Goal: Navigation & Orientation: Find specific page/section

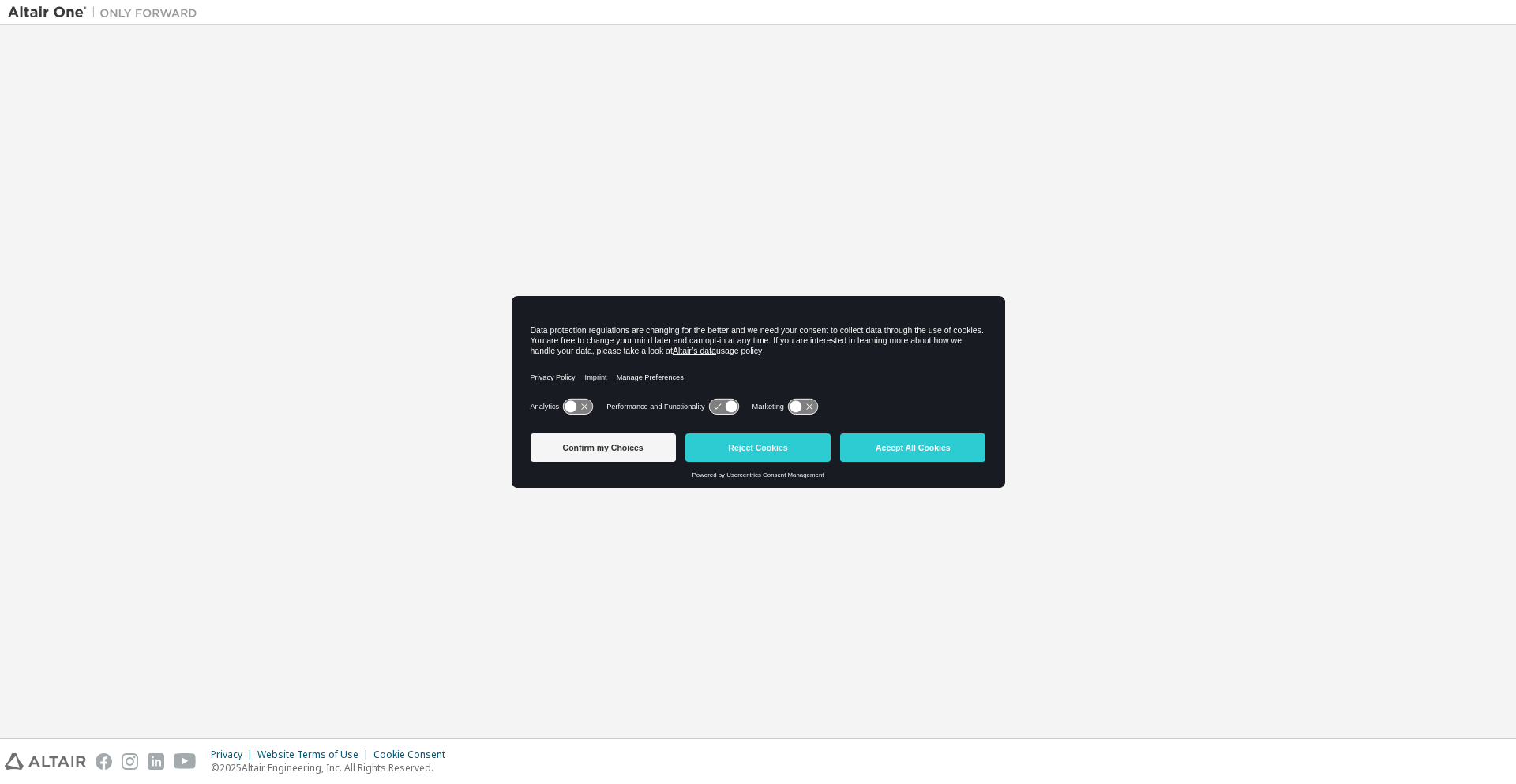
click at [22, 19] on img at bounding box center [107, 12] width 198 height 15
click at [35, 11] on img at bounding box center [107, 12] width 198 height 15
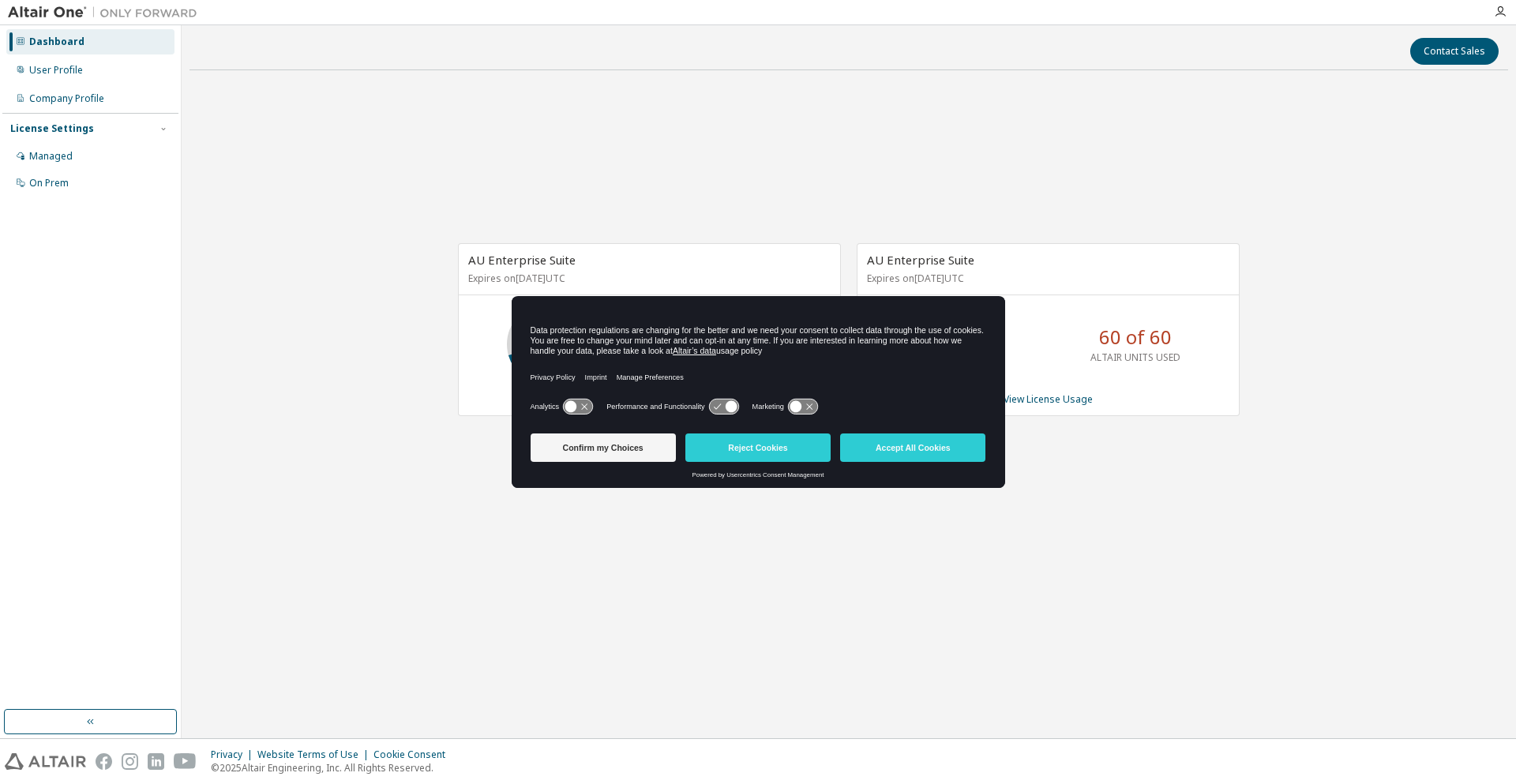
drag, startPoint x: 726, startPoint y: 311, endPoint x: 728, endPoint y: 470, distance: 159.0
click at [728, 470] on div "Data protection regulations are changing for the better and we need your consen…" at bounding box center [758, 391] width 493 height 192
click at [617, 445] on button "Confirm my Choices" at bounding box center [603, 447] width 145 height 28
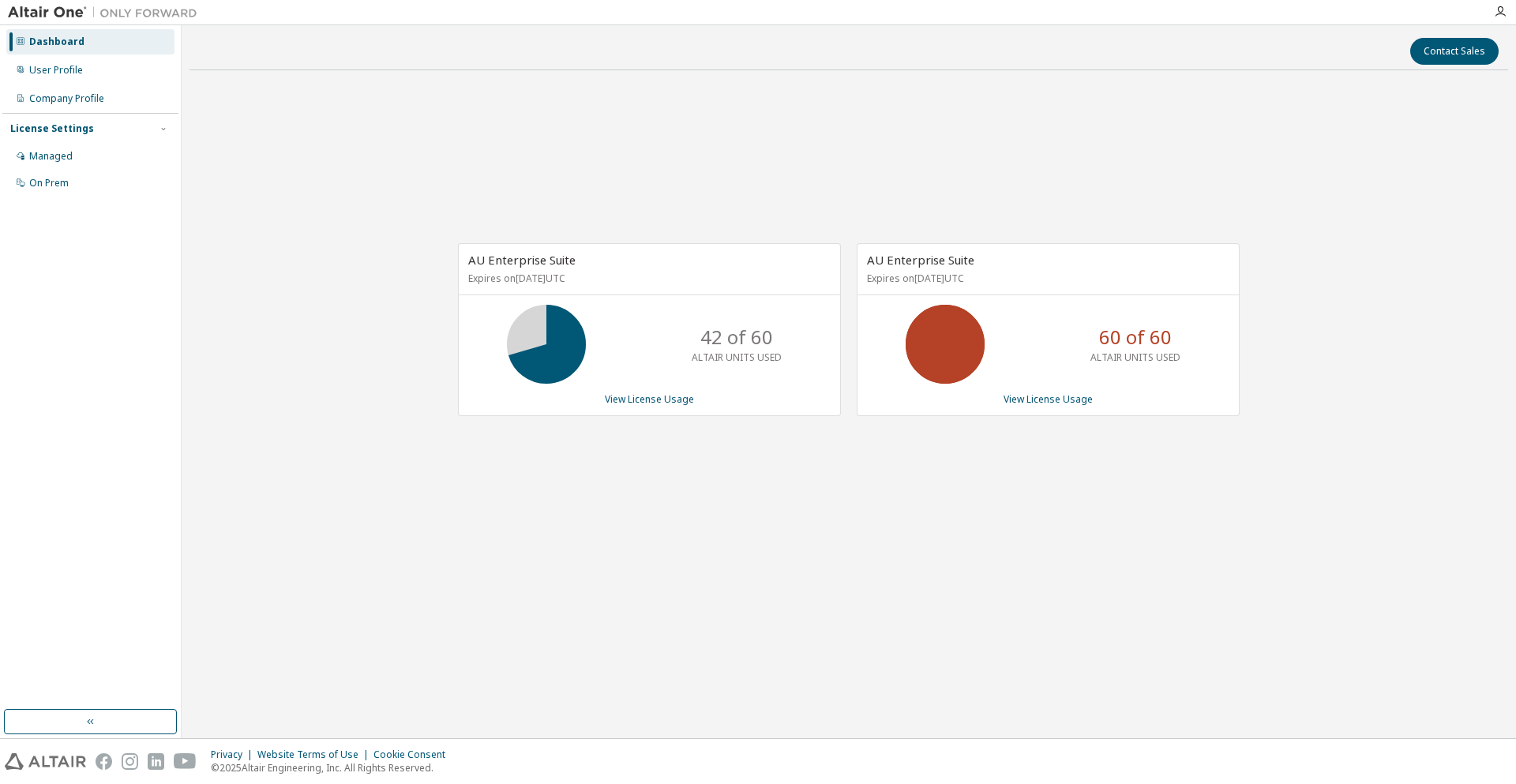
click at [766, 458] on div "AU Enterprise Suite Expires on June 1, 2026 UTC 42 of 60 ALTAIR UNITS USED View…" at bounding box center [848, 337] width 1318 height 509
